Goal: Task Accomplishment & Management: Manage account settings

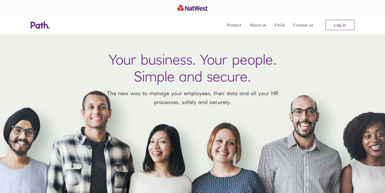
click at [341, 30] on link "Log in" at bounding box center [340, 25] width 29 height 10
click at [334, 28] on link "Log in" at bounding box center [340, 25] width 29 height 10
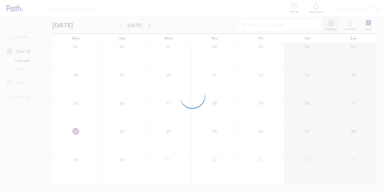
click at [212, 140] on div at bounding box center [192, 96] width 385 height 193
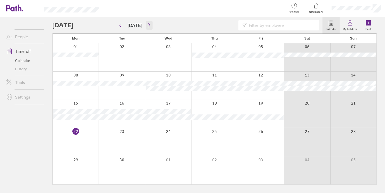
click at [147, 29] on button "button" at bounding box center [149, 25] width 6 height 9
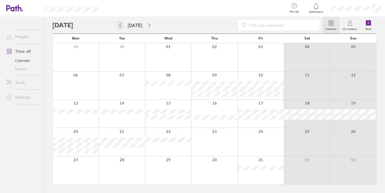
click at [119, 25] on icon "button" at bounding box center [120, 25] width 4 height 4
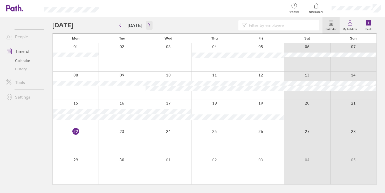
click at [147, 24] on icon "button" at bounding box center [149, 25] width 4 height 4
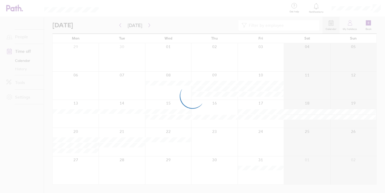
click at [266, 61] on div at bounding box center [192, 96] width 385 height 193
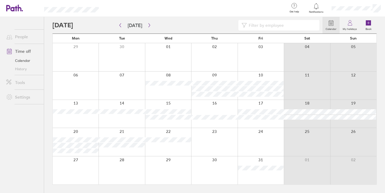
click at [255, 49] on div at bounding box center [261, 57] width 46 height 28
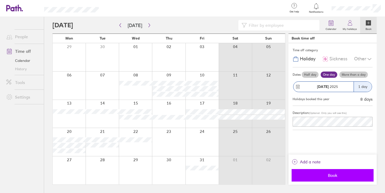
click at [332, 176] on span "Book" at bounding box center [332, 175] width 75 height 5
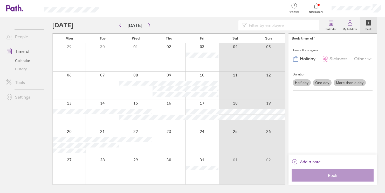
click at [317, 7] on icon at bounding box center [316, 6] width 6 height 6
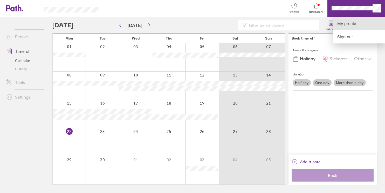
click at [345, 22] on link "My profile" at bounding box center [359, 23] width 52 height 13
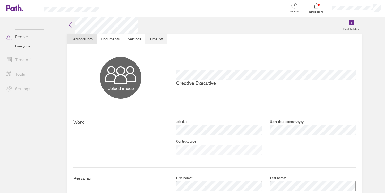
click at [150, 41] on link "Time off" at bounding box center [156, 39] width 22 height 10
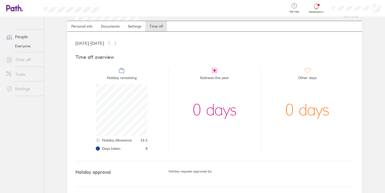
scroll to position [15, 0]
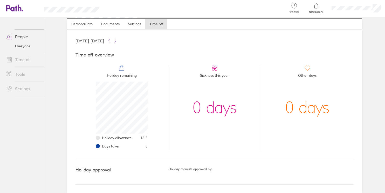
click at [23, 60] on link "Time off" at bounding box center [23, 59] width 42 height 10
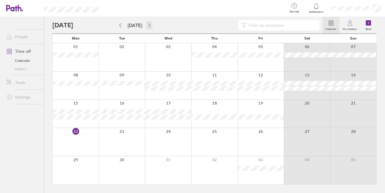
click at [147, 29] on button "button" at bounding box center [149, 25] width 6 height 9
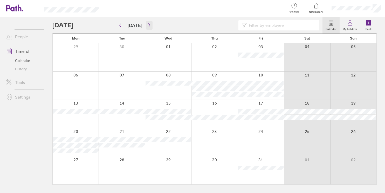
click at [147, 23] on button "button" at bounding box center [149, 25] width 6 height 9
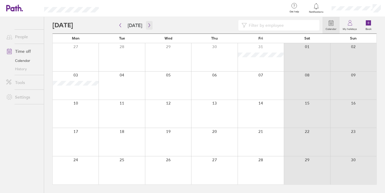
click at [147, 23] on button "button" at bounding box center [149, 25] width 6 height 9
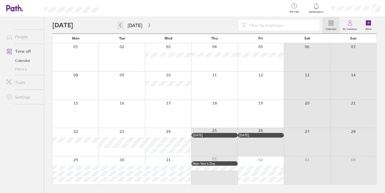
click at [118, 25] on icon "button" at bounding box center [120, 25] width 4 height 4
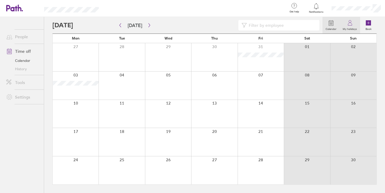
click at [351, 25] on icon at bounding box center [350, 23] width 6 height 6
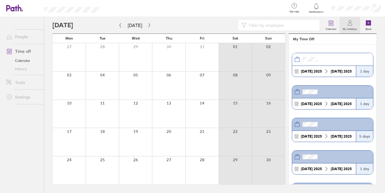
click at [317, 6] on icon at bounding box center [316, 6] width 6 height 6
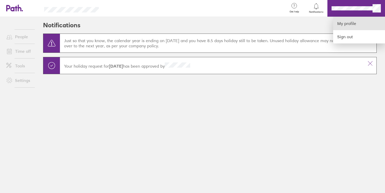
click at [353, 21] on link "My profile" at bounding box center [359, 23] width 52 height 13
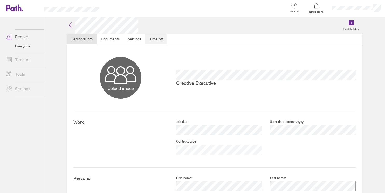
click at [160, 38] on link "Time off" at bounding box center [156, 39] width 22 height 10
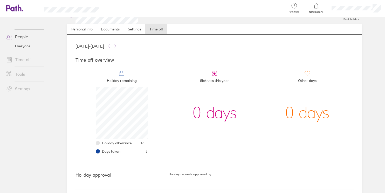
scroll to position [10, 0]
click at [118, 47] on icon at bounding box center [115, 46] width 4 height 4
click at [111, 47] on icon at bounding box center [109, 46] width 4 height 4
click at [118, 47] on icon at bounding box center [115, 46] width 4 height 4
click at [111, 46] on icon at bounding box center [109, 46] width 4 height 4
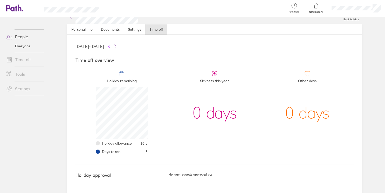
click at [111, 46] on icon at bounding box center [109, 46] width 4 height 4
